Goal: Task Accomplishment & Management: Use online tool/utility

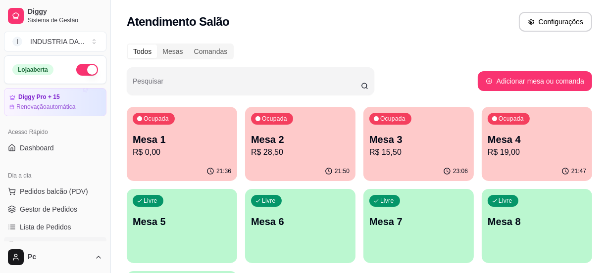
click at [153, 119] on p "Ocupada" at bounding box center [156, 119] width 25 height 8
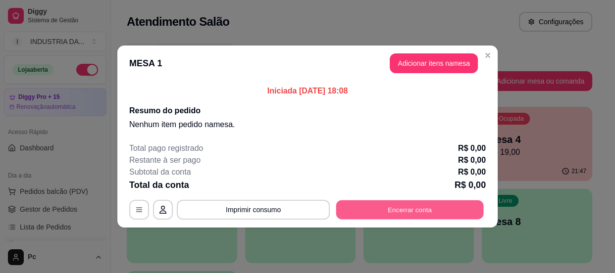
click at [405, 209] on button "Encerrar conta" at bounding box center [409, 209] width 147 height 19
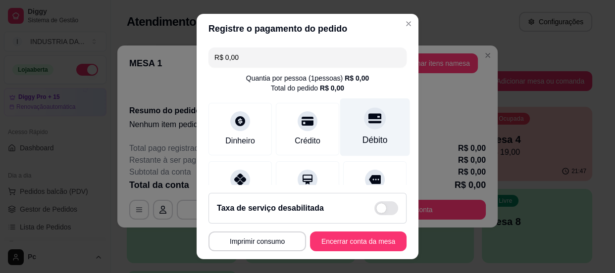
click at [369, 137] on div "Débito" at bounding box center [374, 140] width 25 height 13
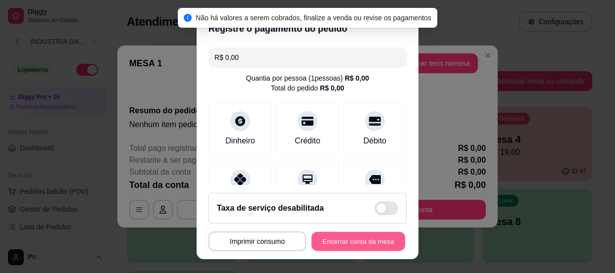
click at [354, 240] on button "Encerrar conta da mesa" at bounding box center [358, 241] width 94 height 19
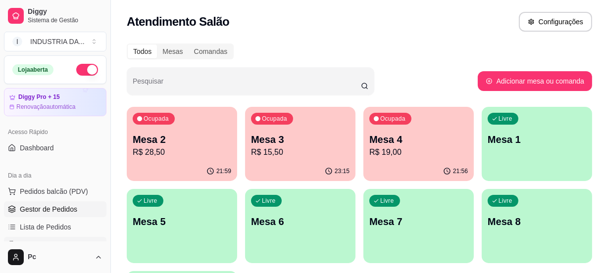
click at [29, 213] on span "Gestor de Pedidos" at bounding box center [48, 209] width 57 height 10
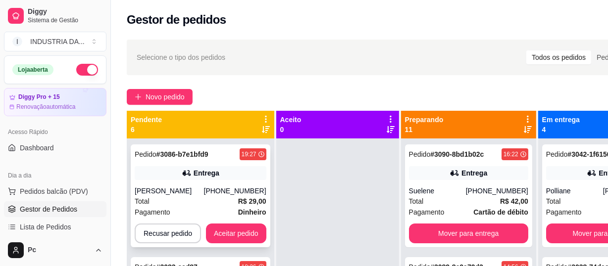
click at [224, 163] on div "Pedido # 3086-b7e1bfd9 19:27 Entrega Jane [PHONE_NUMBER] Total R$ 29,00 Pagamen…" at bounding box center [201, 196] width 140 height 103
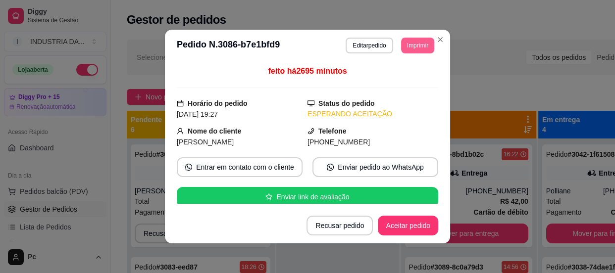
click at [418, 46] on button "Imprimir" at bounding box center [417, 46] width 33 height 16
click at [385, 224] on button "Aceitar pedido" at bounding box center [408, 226] width 60 height 20
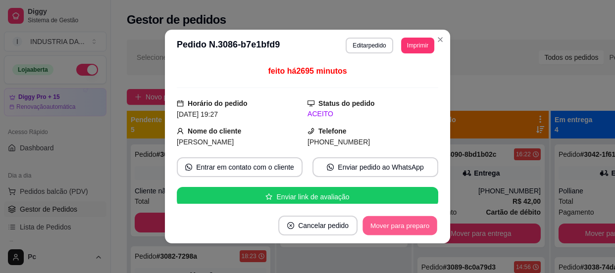
click at [385, 224] on button "Mover para preparo" at bounding box center [399, 225] width 74 height 19
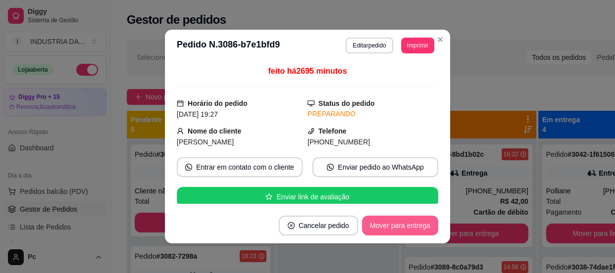
click at [385, 224] on button "Mover para entrega" at bounding box center [400, 226] width 76 height 20
click at [385, 224] on button "Mover para finalizado" at bounding box center [397, 226] width 82 height 20
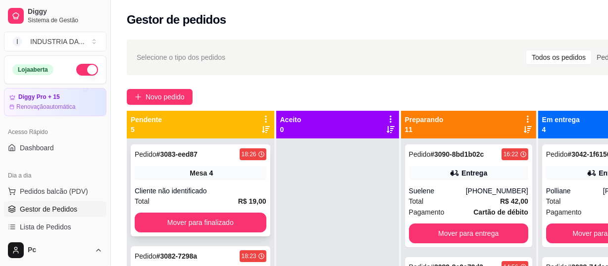
click at [220, 173] on div "Mesa 4" at bounding box center [201, 173] width 132 height 14
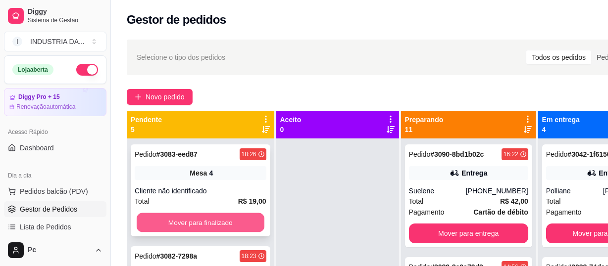
click at [217, 223] on button "Mover para finalizado" at bounding box center [201, 222] width 128 height 19
click at [209, 225] on button "Mover para finalizado" at bounding box center [201, 222] width 128 height 19
click at [236, 214] on button "Mover para finalizado" at bounding box center [201, 223] width 132 height 20
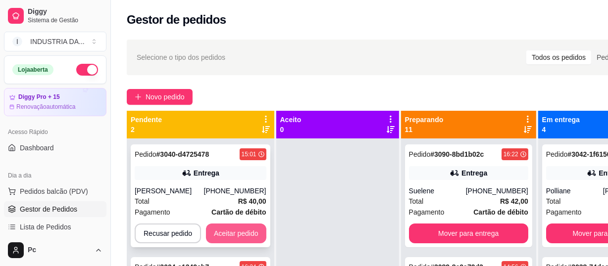
click at [237, 189] on div "[PHONE_NUMBER]" at bounding box center [235, 191] width 62 height 10
click at [227, 233] on button "Aceitar pedido" at bounding box center [236, 234] width 60 height 20
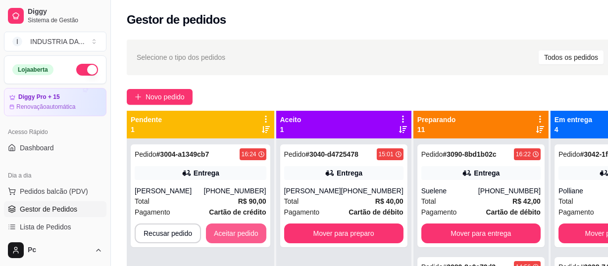
click at [227, 233] on button "Aceitar pedido" at bounding box center [236, 234] width 60 height 20
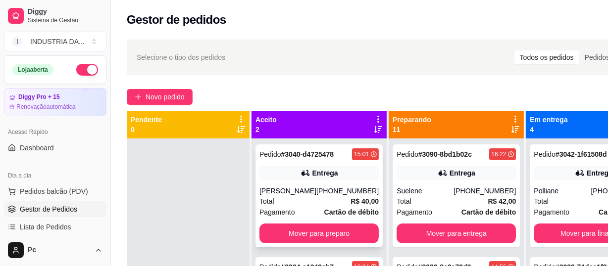
click at [337, 181] on div "Pedido # 3040-d4725478 15:01 Entrega [PERSON_NAME] [PHONE_NUMBER] Total R$ 40,0…" at bounding box center [318, 196] width 127 height 103
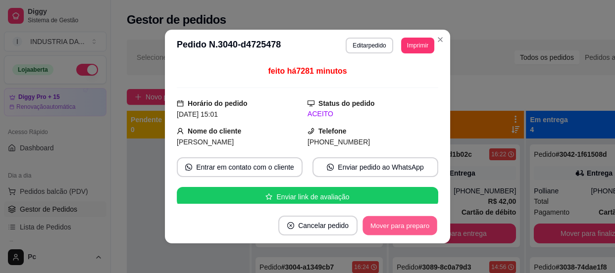
click at [387, 225] on button "Mover para preparo" at bounding box center [399, 225] width 74 height 19
click at [387, 225] on button "Mover para entrega" at bounding box center [400, 225] width 74 height 19
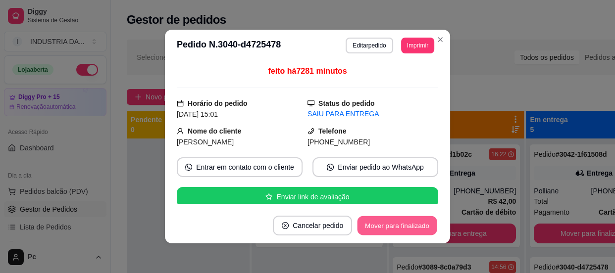
click at [384, 226] on button "Mover para finalizado" at bounding box center [397, 225] width 80 height 19
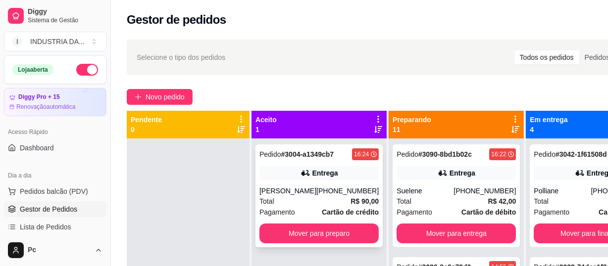
click at [343, 183] on div "Pedido # 3004-a1349cb7 16:24 Entrega Letícia Bastos [PHONE_NUMBER] Total R$ 90,…" at bounding box center [318, 196] width 127 height 103
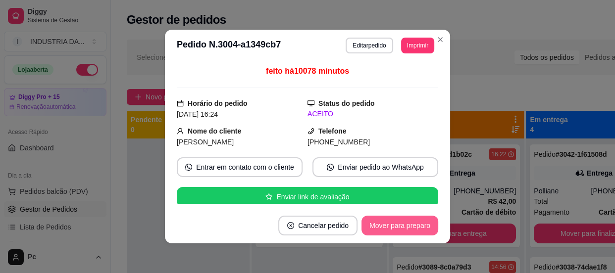
click at [396, 222] on button "Mover para preparo" at bounding box center [399, 226] width 77 height 20
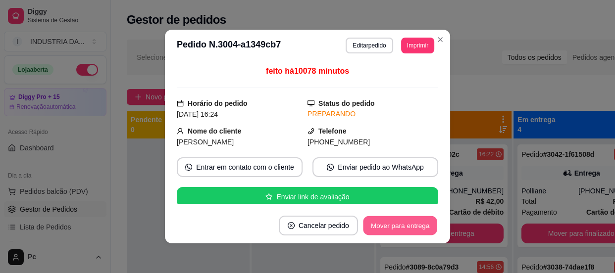
click at [396, 222] on button "Mover para entrega" at bounding box center [400, 225] width 74 height 19
click at [396, 222] on button "Mover para finalizado" at bounding box center [397, 226] width 82 height 20
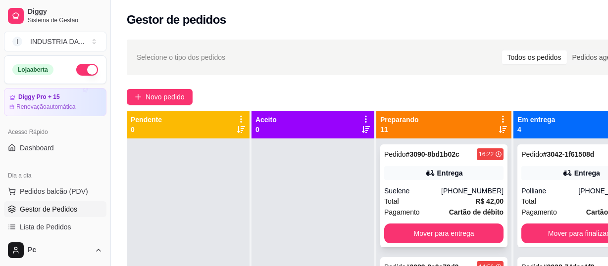
click at [437, 212] on div "Pagamento Cartão de débito" at bounding box center [443, 212] width 119 height 11
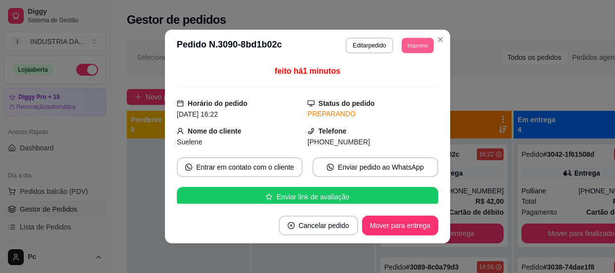
click at [417, 46] on button "Imprimir" at bounding box center [417, 45] width 32 height 15
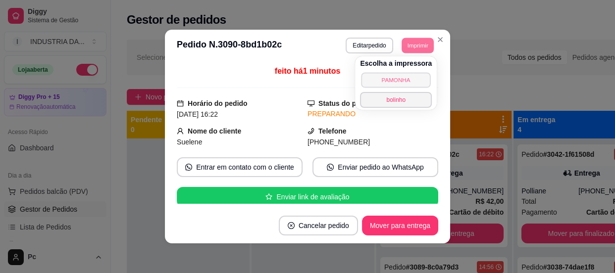
click at [400, 79] on button "PAMONHA" at bounding box center [395, 79] width 69 height 15
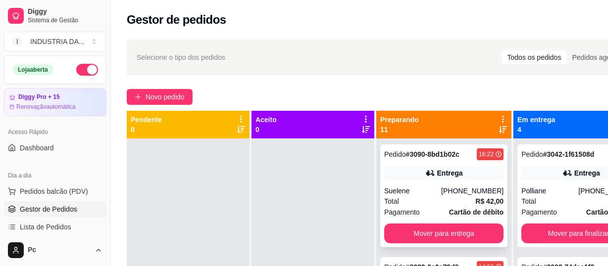
click at [452, 184] on div "Pedido # 3090-8bd1b02c 16:22 Entrega Suelene [PHONE_NUMBER] Total R$ 42,00 Paga…" at bounding box center [443, 196] width 127 height 103
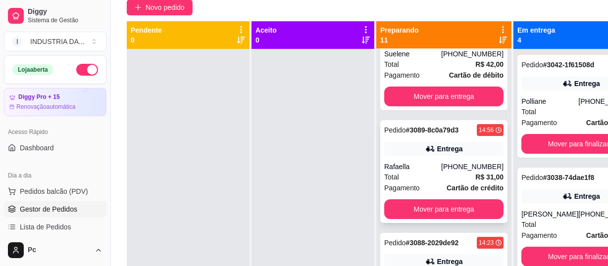
scroll to position [90, 0]
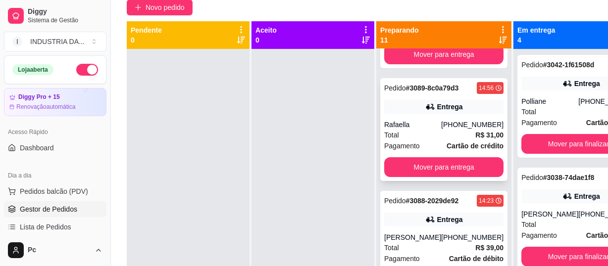
click at [432, 121] on div "Rafaella" at bounding box center [412, 125] width 57 height 10
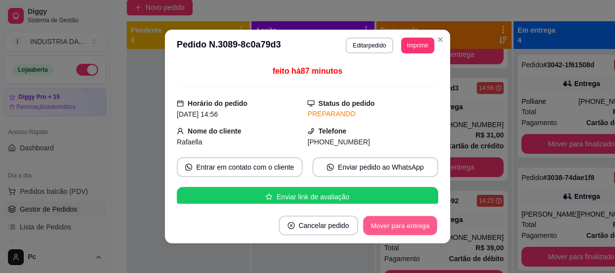
click at [416, 219] on button "Mover para entrega" at bounding box center [400, 225] width 74 height 19
click at [411, 225] on button "Mover para finalizado" at bounding box center [397, 226] width 82 height 20
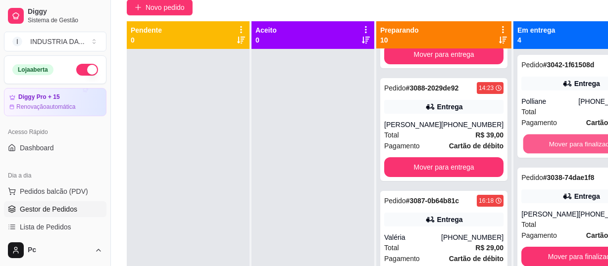
click at [564, 147] on button "Mover para finalizado" at bounding box center [581, 144] width 116 height 19
click at [564, 147] on button "Mover para finalizado" at bounding box center [580, 144] width 119 height 20
click at [564, 147] on button "Mover para finalizado" at bounding box center [581, 144] width 116 height 19
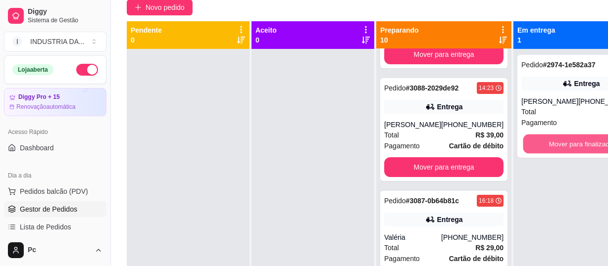
click at [564, 147] on button "Mover para finalizado" at bounding box center [581, 144] width 116 height 19
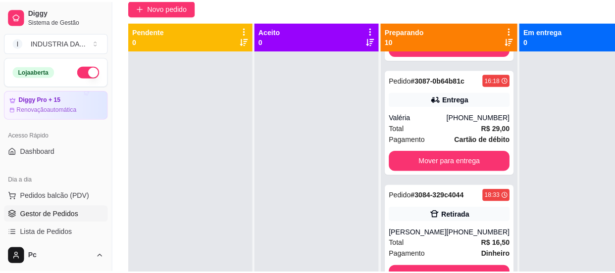
scroll to position [225, 0]
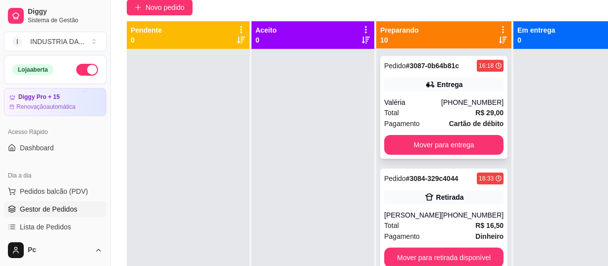
click at [432, 119] on div "Pagamento Cartão de débito" at bounding box center [443, 123] width 119 height 11
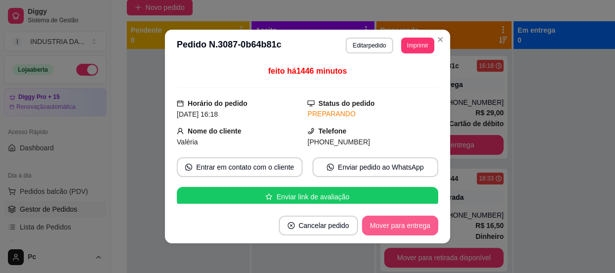
click at [398, 217] on button "Mover para entrega" at bounding box center [400, 226] width 76 height 20
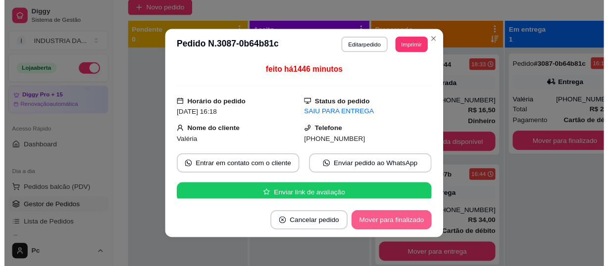
scroll to position [112, 0]
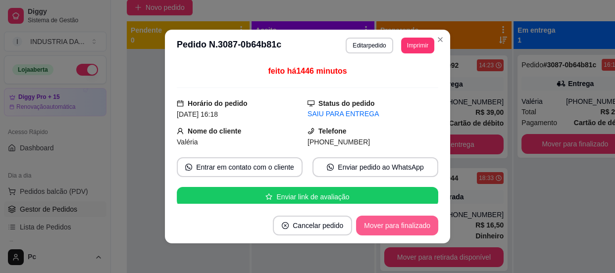
click at [401, 227] on button "Mover para finalizado" at bounding box center [397, 226] width 82 height 20
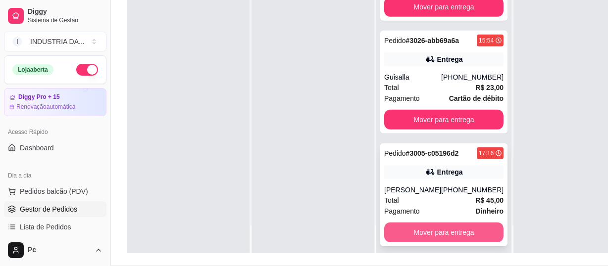
scroll to position [157, 0]
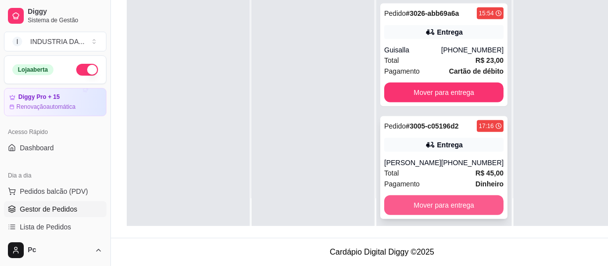
click at [445, 196] on button "Mover para entrega" at bounding box center [443, 205] width 119 height 20
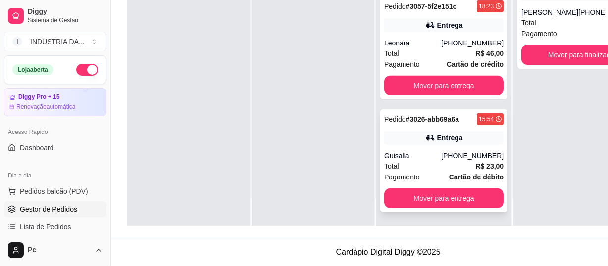
scroll to position [639, 0]
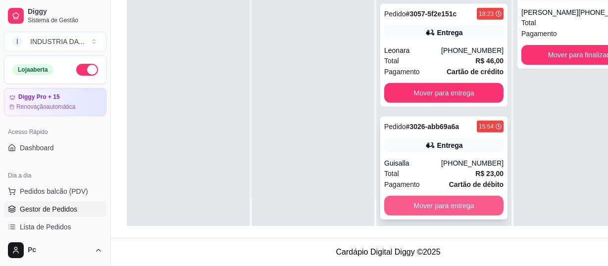
click at [454, 196] on button "Mover para entrega" at bounding box center [443, 206] width 119 height 20
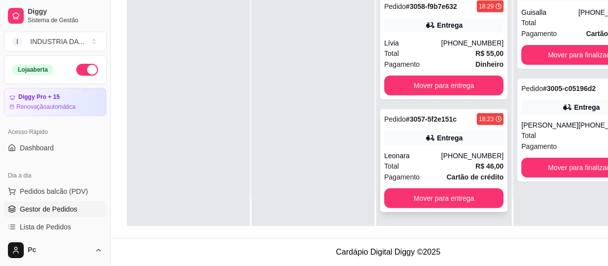
scroll to position [526, 0]
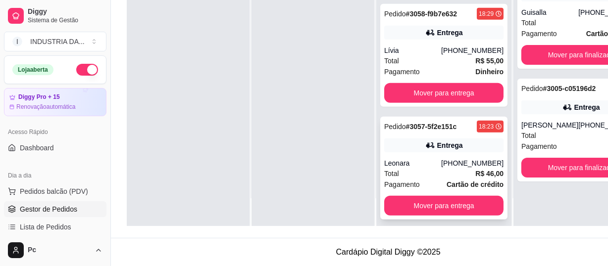
click at [455, 199] on button "Mover para entrega" at bounding box center [443, 206] width 119 height 20
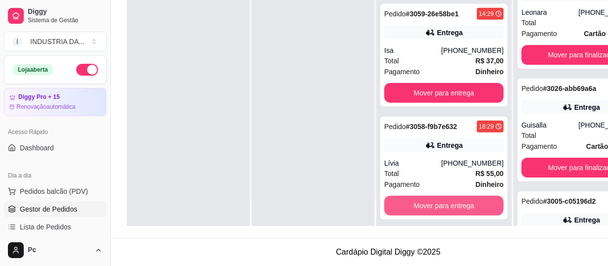
click at [455, 199] on button "Mover para entrega" at bounding box center [443, 206] width 119 height 20
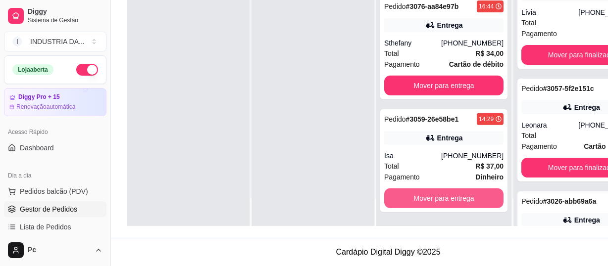
scroll to position [301, 0]
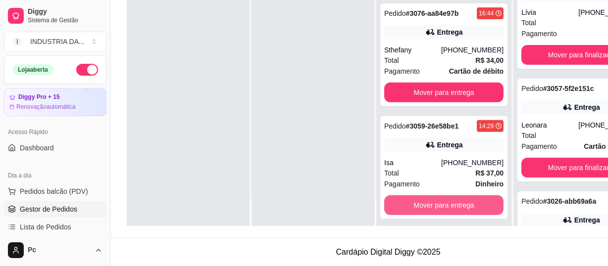
click at [455, 199] on button "Mover para entrega" at bounding box center [443, 205] width 119 height 20
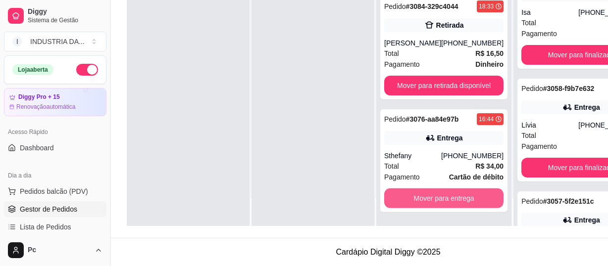
scroll to position [188, 0]
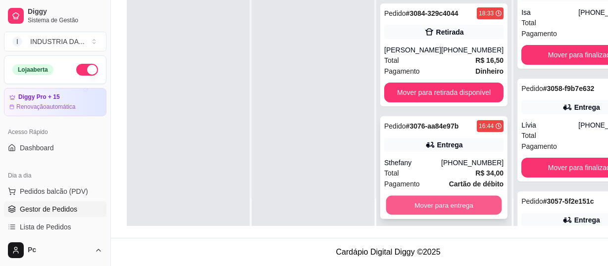
click at [440, 198] on button "Mover para entrega" at bounding box center [444, 205] width 116 height 19
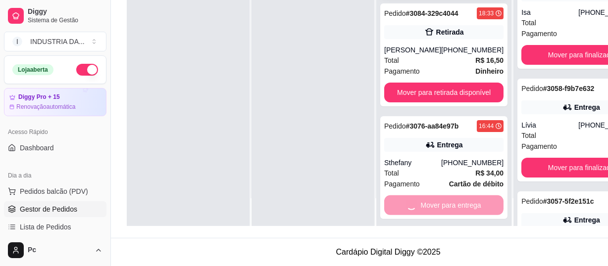
scroll to position [75, 0]
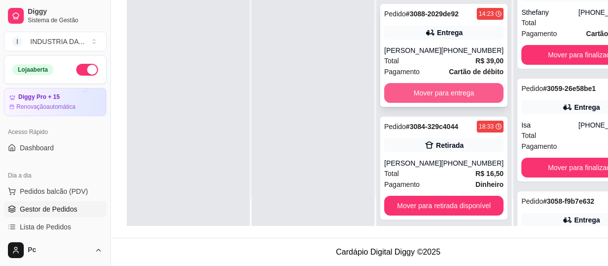
click at [424, 87] on button "Mover para entrega" at bounding box center [443, 93] width 119 height 20
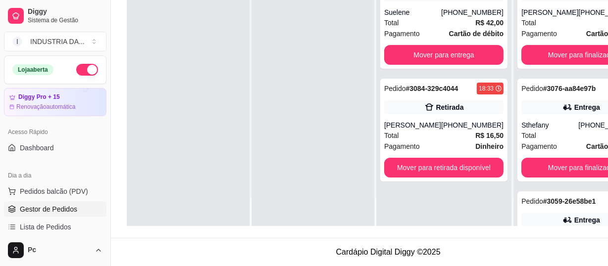
scroll to position [0, 0]
click at [428, 158] on button "Mover para retirada disponível" at bounding box center [443, 168] width 119 height 20
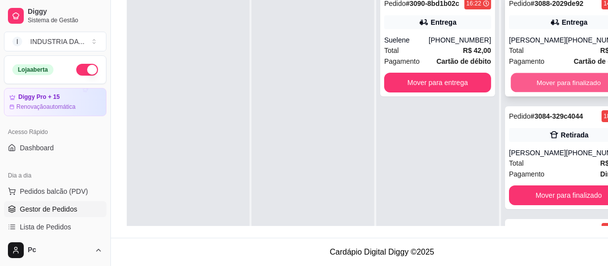
click at [592, 84] on button "Mover para finalizado" at bounding box center [569, 82] width 116 height 19
click at [592, 84] on button "Mover para finalizado" at bounding box center [568, 83] width 119 height 20
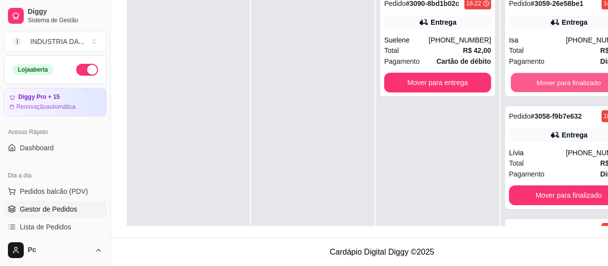
click at [592, 84] on button "Mover para finalizado" at bounding box center [569, 82] width 116 height 19
click at [592, 84] on button "Mover para finalizado" at bounding box center [568, 83] width 119 height 20
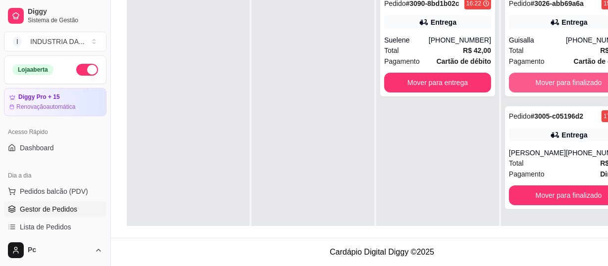
click at [592, 84] on button "Mover para finalizado" at bounding box center [568, 83] width 119 height 20
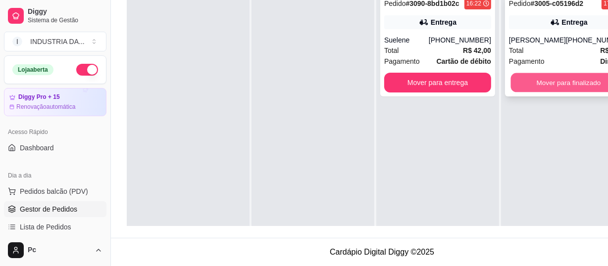
click at [578, 73] on button "Mover para finalizado" at bounding box center [569, 82] width 116 height 19
